Goal: Information Seeking & Learning: Learn about a topic

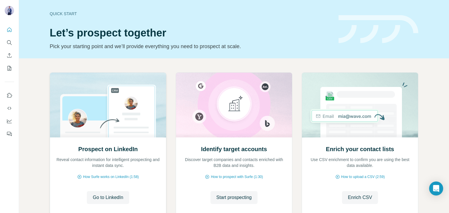
scroll to position [39, 0]
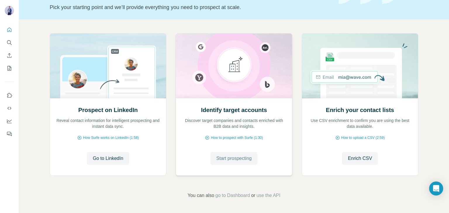
click at [235, 159] on span "Start prospecting" at bounding box center [233, 158] width 35 height 7
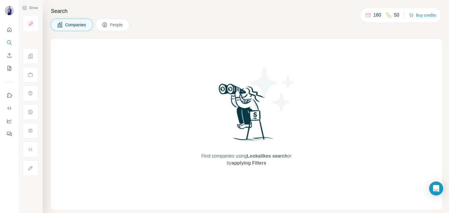
click at [60, 26] on icon at bounding box center [59, 24] width 5 height 5
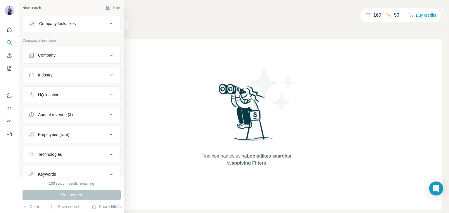
click at [31, 25] on icon at bounding box center [32, 23] width 5 height 5
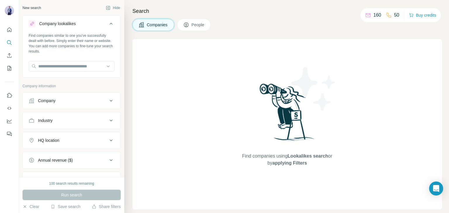
click at [67, 101] on div "Company" at bounding box center [68, 101] width 79 height 6
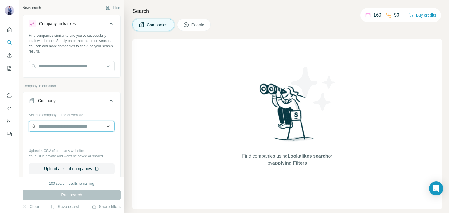
click at [70, 130] on input "text" at bounding box center [72, 126] width 86 height 11
paste input "**********"
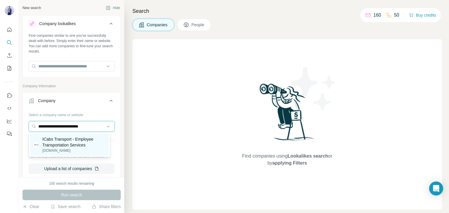
type input "**********"
click at [58, 150] on p "[DOMAIN_NAME]" at bounding box center [73, 150] width 63 height 5
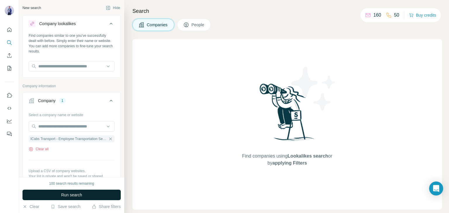
click at [64, 192] on button "Run search" at bounding box center [71, 195] width 98 height 11
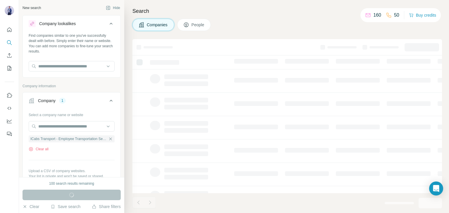
click at [110, 24] on icon at bounding box center [111, 24] width 3 height 2
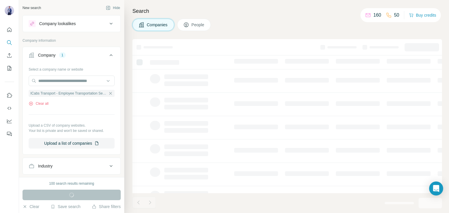
click at [110, 23] on icon at bounding box center [111, 24] width 3 height 2
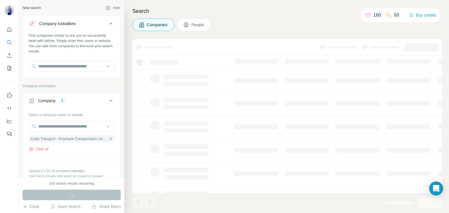
click at [110, 23] on icon at bounding box center [111, 24] width 3 height 2
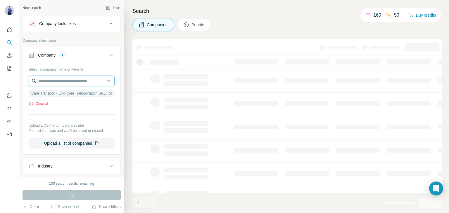
click at [74, 82] on input "text" at bounding box center [72, 81] width 86 height 11
click at [114, 140] on div "Select a company name or website ICabs Transport - Employee Transportation Serv…" at bounding box center [72, 109] width 98 height 89
click at [86, 93] on span "ICabs Transport - Employee Transportation Services" at bounding box center [68, 93] width 77 height 5
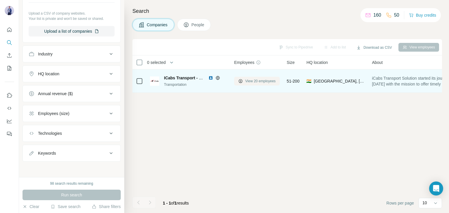
click at [245, 81] on span "View 20 employees" at bounding box center [260, 81] width 30 height 5
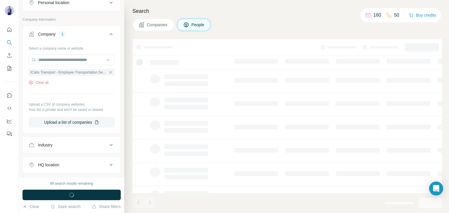
scroll to position [203, 0]
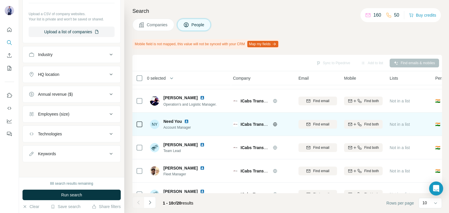
scroll to position [129, 1]
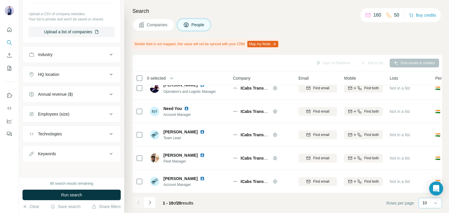
click at [432, 202] on div "10" at bounding box center [429, 203] width 15 height 6
click at [426, 171] on p "40" at bounding box center [425, 169] width 5 height 6
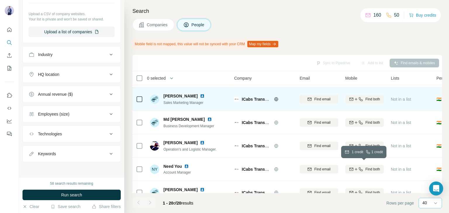
scroll to position [67, 0]
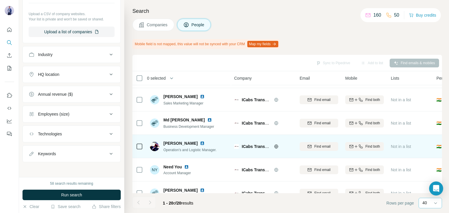
click at [205, 143] on img at bounding box center [202, 143] width 5 height 5
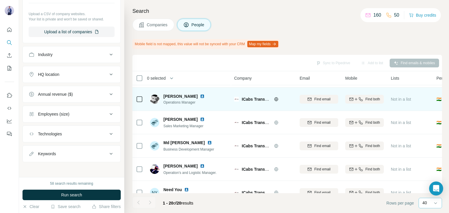
scroll to position [0, 0]
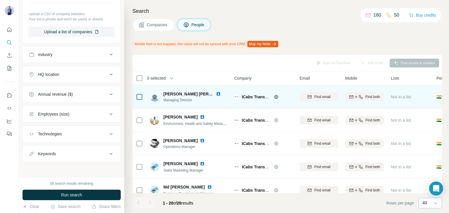
click at [216, 95] on img at bounding box center [218, 94] width 5 height 5
click at [355, 96] on icon "button" at bounding box center [356, 97] width 5 height 5
click at [339, 40] on div "Mobile field is not mapped, this value will not be synced with your CRM Map my …" at bounding box center [286, 44] width 309 height 10
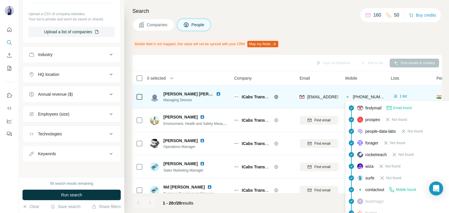
drag, startPoint x: 365, startPoint y: 98, endPoint x: 370, endPoint y: 94, distance: 6.8
click at [370, 94] on span "[PHONE_NUMBER]" at bounding box center [369, 97] width 32 height 6
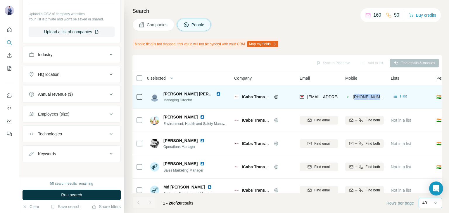
copy span "919849054621"
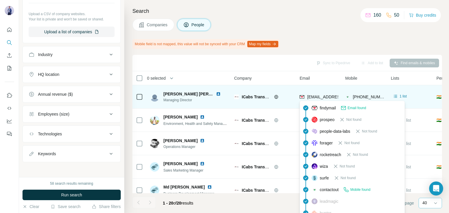
click at [332, 96] on span "[EMAIL_ADDRESS][DOMAIN_NAME]" at bounding box center [341, 97] width 69 height 5
drag, startPoint x: 340, startPoint y: 96, endPoint x: 306, endPoint y: 97, distance: 33.6
click at [306, 97] on td "[EMAIL_ADDRESS][DOMAIN_NAME]" at bounding box center [319, 96] width 46 height 23
copy span "asif@icabstransp"
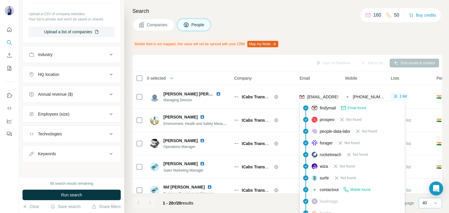
click at [359, 108] on span "Email found" at bounding box center [356, 107] width 18 height 5
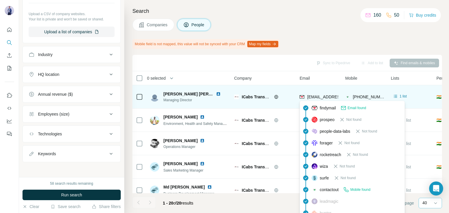
click at [318, 99] on span "[EMAIL_ADDRESS][DOMAIN_NAME]" at bounding box center [341, 97] width 69 height 5
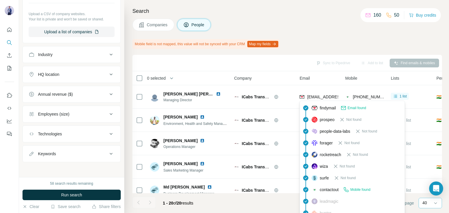
click at [318, 107] on div "findymail Email found" at bounding box center [338, 108] width 55 height 6
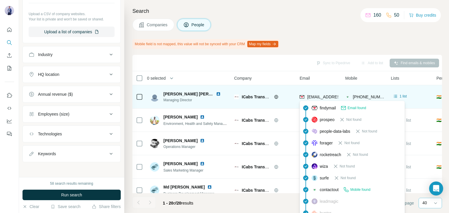
click at [302, 97] on img at bounding box center [301, 97] width 5 height 6
click at [312, 95] on span "[EMAIL_ADDRESS][DOMAIN_NAME]" at bounding box center [341, 97] width 69 height 5
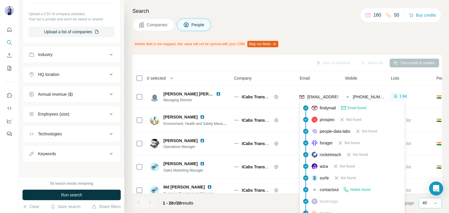
click at [300, 110] on div "findymail Email found prospeo Not found people-data-labs Not found forager Not …" at bounding box center [351, 184] width 105 height 167
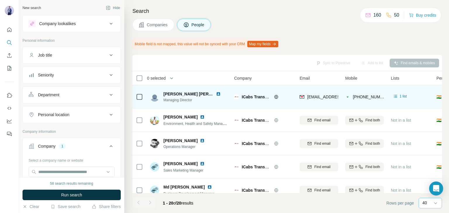
click at [216, 94] on img at bounding box center [218, 94] width 5 height 5
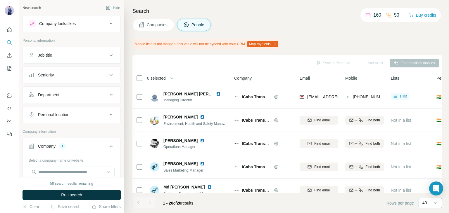
click at [86, 26] on div "Company lookalikes" at bounding box center [68, 23] width 79 height 7
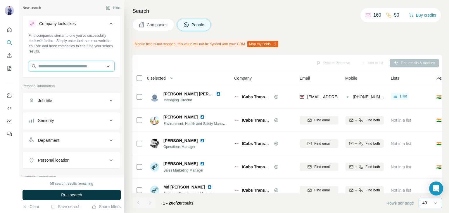
click at [75, 67] on input "text" at bounding box center [72, 66] width 86 height 11
paste input "**********"
type input "**********"
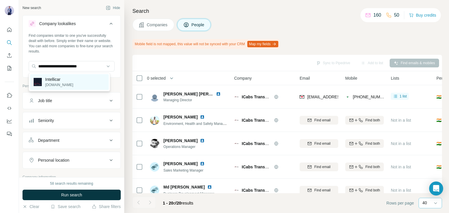
click at [61, 86] on p "[DOMAIN_NAME]" at bounding box center [59, 84] width 28 height 5
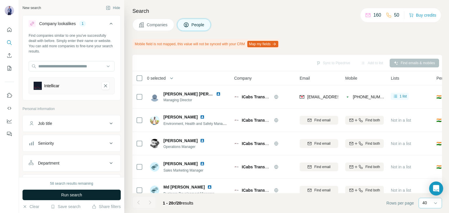
click at [65, 195] on span "Run search" at bounding box center [71, 195] width 21 height 6
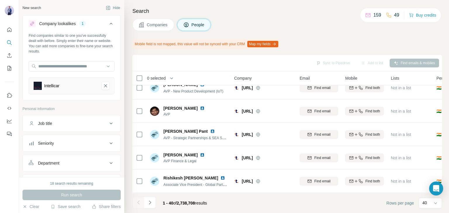
scroll to position [144, 0]
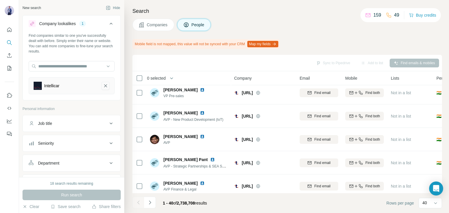
click at [103, 83] on icon "Intellicar-remove-button" at bounding box center [105, 86] width 5 height 6
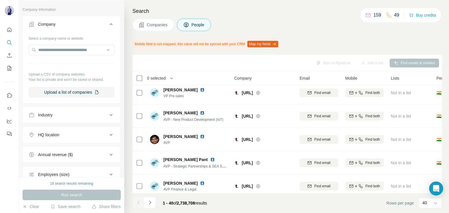
scroll to position [167, 0]
click at [66, 54] on input "text" at bounding box center [72, 50] width 86 height 11
paste input "**********"
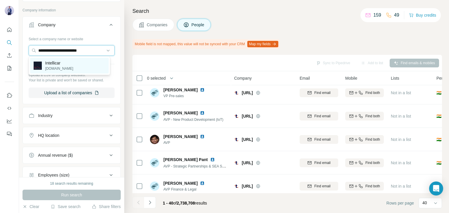
type input "**********"
click at [67, 61] on div "Intellicar [DOMAIN_NAME]" at bounding box center [69, 66] width 79 height 16
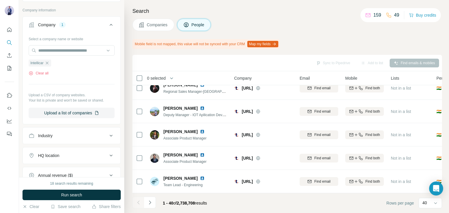
scroll to position [830, 0]
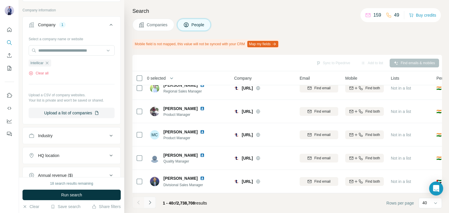
click at [150, 205] on icon "Navigate to next page" at bounding box center [150, 203] width 6 height 6
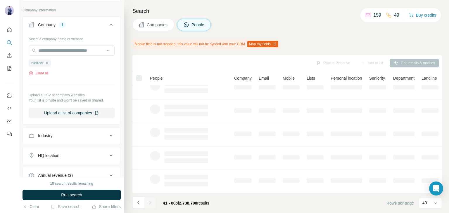
scroll to position [0, 0]
click at [75, 192] on span "Run search" at bounding box center [71, 195] width 21 height 6
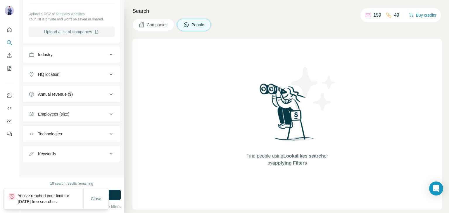
scroll to position [157, 0]
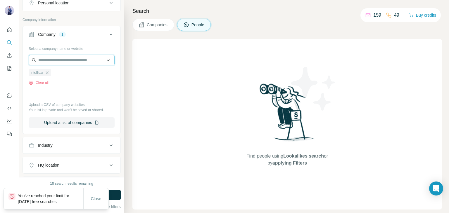
click at [57, 62] on input "text" at bounding box center [72, 60] width 86 height 11
click at [60, 100] on div "Select a company name or website Intellicar Clear all Upload a CSV of company w…" at bounding box center [72, 86] width 86 height 84
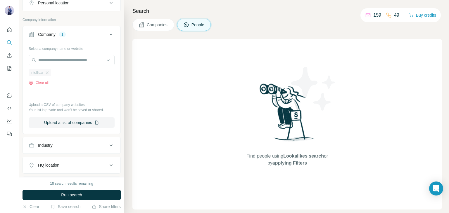
click at [48, 70] on div "Intellicar" at bounding box center [40, 72] width 22 height 7
click at [48, 73] on icon "button" at bounding box center [47, 72] width 5 height 5
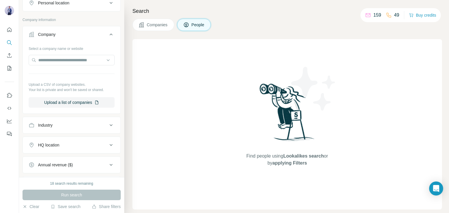
click at [69, 48] on div "Select a company name or website" at bounding box center [72, 48] width 86 height 8
click at [70, 60] on input "text" at bounding box center [72, 60] width 86 height 11
click at [155, 29] on button "Companies" at bounding box center [153, 25] width 42 height 12
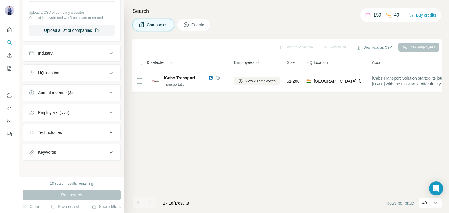
scroll to position [67, 0]
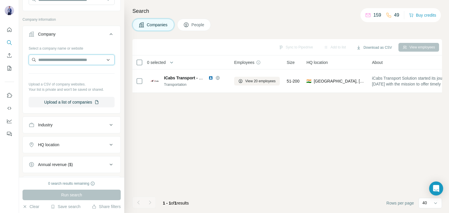
click at [76, 62] on input "text" at bounding box center [72, 60] width 86 height 11
paste input "**********"
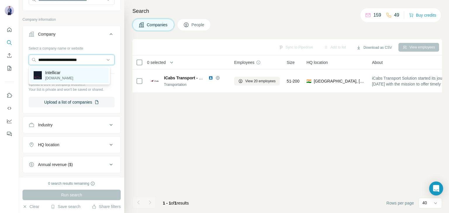
type input "**********"
click at [70, 73] on div "Intellicar [DOMAIN_NAME]" at bounding box center [69, 75] width 79 height 16
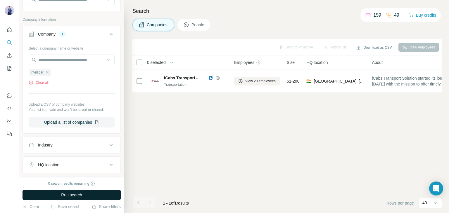
click at [59, 196] on button "Run search" at bounding box center [71, 195] width 98 height 11
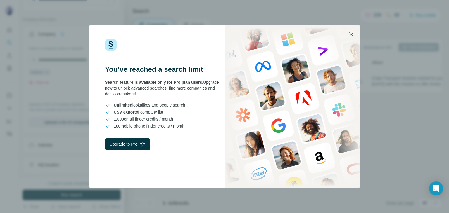
click at [350, 34] on icon "button" at bounding box center [350, 34] width 7 height 7
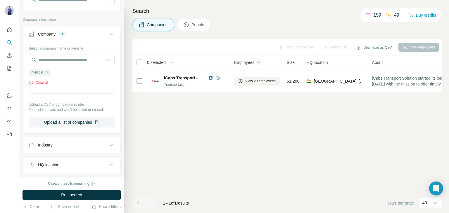
click at [187, 26] on icon at bounding box center [186, 25] width 6 height 6
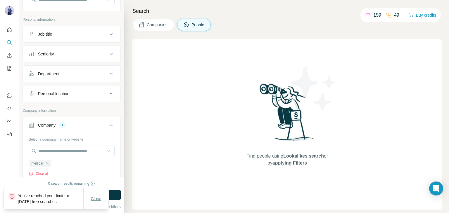
click at [100, 199] on span "Close" at bounding box center [96, 199] width 11 height 6
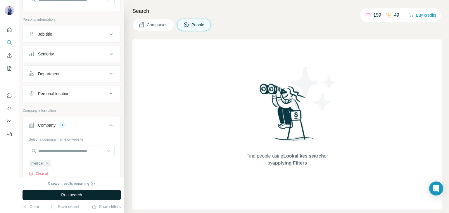
click at [101, 195] on button "Run search" at bounding box center [71, 195] width 98 height 11
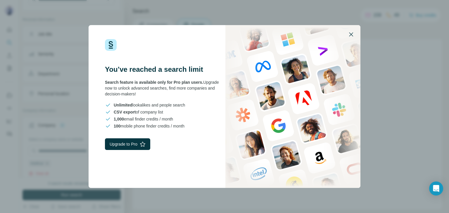
click at [351, 33] on icon "button" at bounding box center [350, 34] width 7 height 7
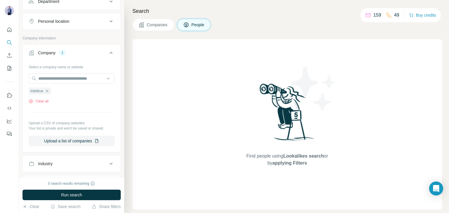
scroll to position [140, 0]
click at [48, 89] on icon "button" at bounding box center [47, 90] width 5 height 5
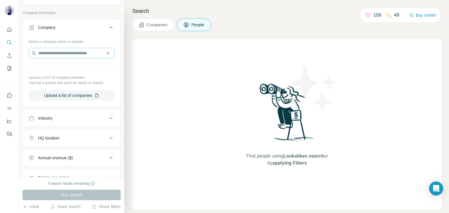
scroll to position [166, 0]
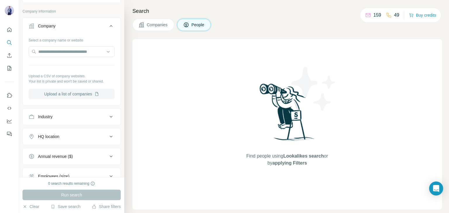
click at [65, 96] on button "Upload a list of companies" at bounding box center [72, 94] width 86 height 11
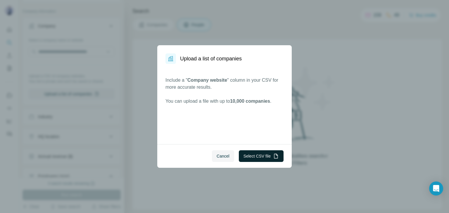
click at [266, 158] on button "Select CSV file" at bounding box center [261, 156] width 45 height 12
click at [223, 155] on span "Cancel" at bounding box center [222, 156] width 13 height 6
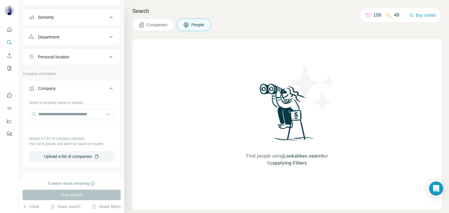
scroll to position [104, 0]
click at [84, 116] on input "text" at bounding box center [72, 114] width 86 height 11
type input "**********"
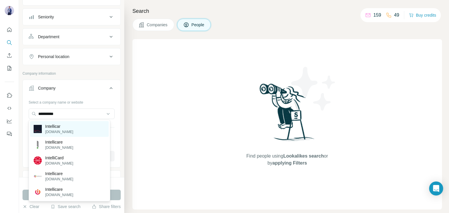
click at [90, 129] on div "Intellicar [DOMAIN_NAME]" at bounding box center [69, 129] width 79 height 16
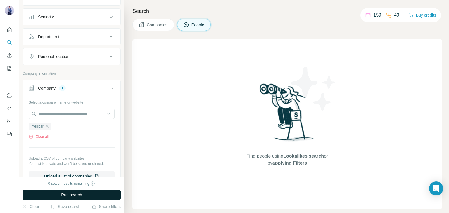
click at [69, 193] on span "Run search" at bounding box center [71, 195] width 21 height 6
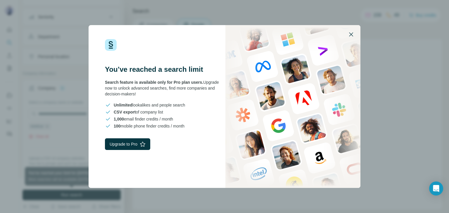
click at [352, 35] on icon "button" at bounding box center [350, 34] width 7 height 7
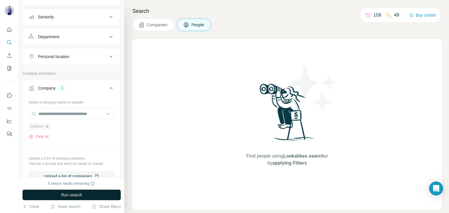
click at [49, 126] on icon "button" at bounding box center [47, 126] width 5 height 5
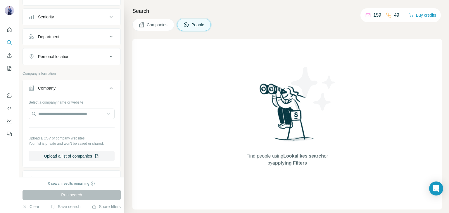
click at [150, 29] on button "Companies" at bounding box center [153, 25] width 42 height 12
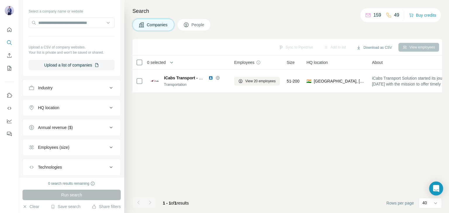
scroll to position [13, 0]
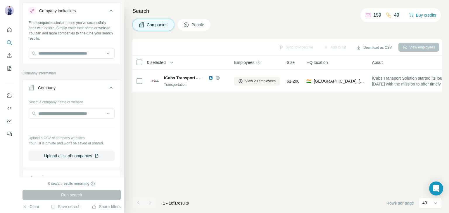
click at [187, 23] on icon at bounding box center [186, 25] width 6 height 6
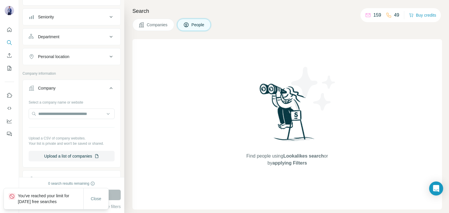
click at [157, 25] on span "Companies" at bounding box center [157, 25] width 21 height 6
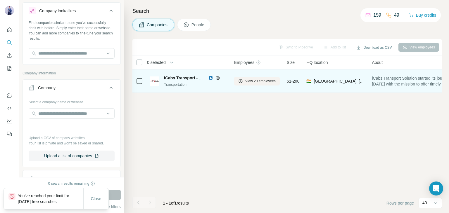
click at [187, 79] on span "ICabs Transport - Employee Transportation Services" at bounding box center [215, 78] width 102 height 5
click at [257, 82] on span "View 20 employees" at bounding box center [260, 81] width 30 height 5
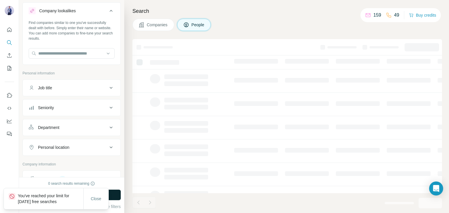
scroll to position [104, 0]
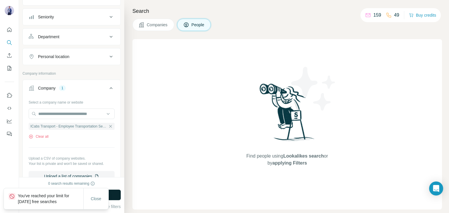
click at [161, 24] on span "Companies" at bounding box center [157, 25] width 21 height 6
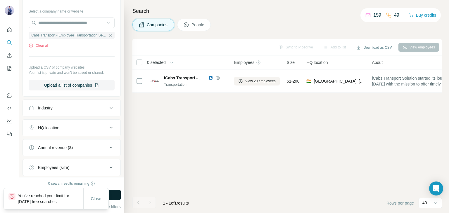
scroll to position [13, 0]
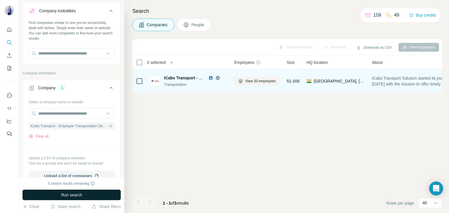
click at [176, 77] on span "ICabs Transport - Employee Transportation Services" at bounding box center [215, 78] width 102 height 5
click at [242, 80] on icon at bounding box center [240, 81] width 4 height 4
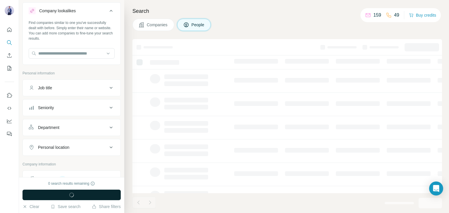
scroll to position [104, 0]
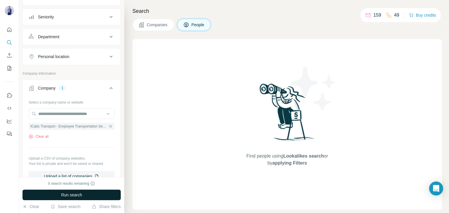
click at [157, 27] on span "Companies" at bounding box center [157, 25] width 21 height 6
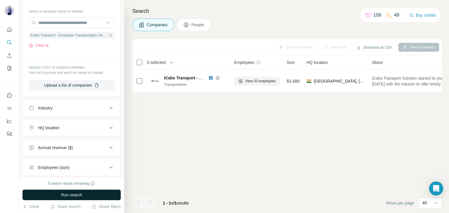
scroll to position [13, 0]
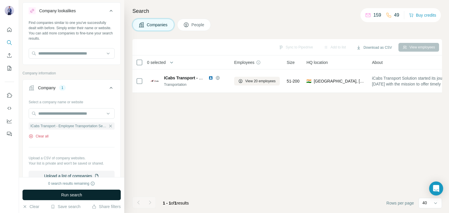
click at [36, 135] on button "Clear all" at bounding box center [39, 136] width 20 height 5
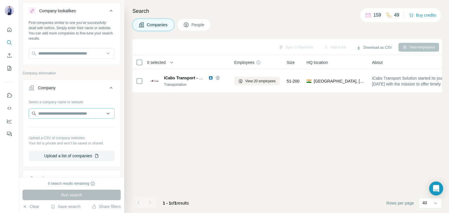
scroll to position [137, 0]
